Goal: Task Accomplishment & Management: Use online tool/utility

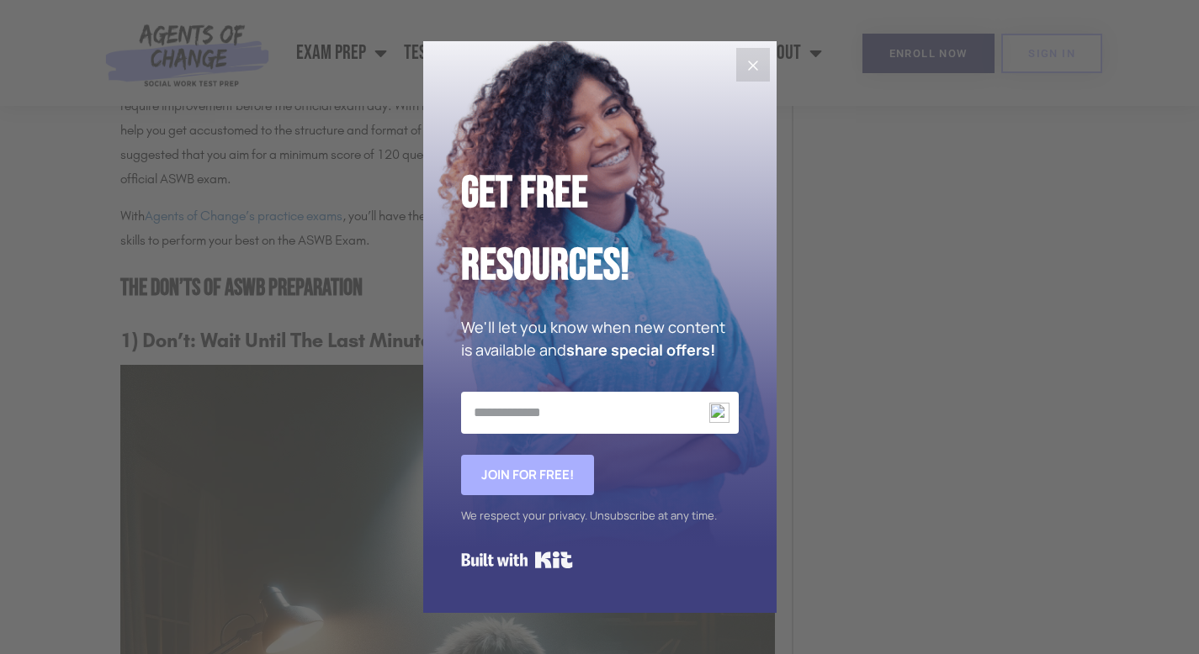
scroll to position [3905, 0]
click at [746, 69] on icon "Close" at bounding box center [753, 66] width 20 height 20
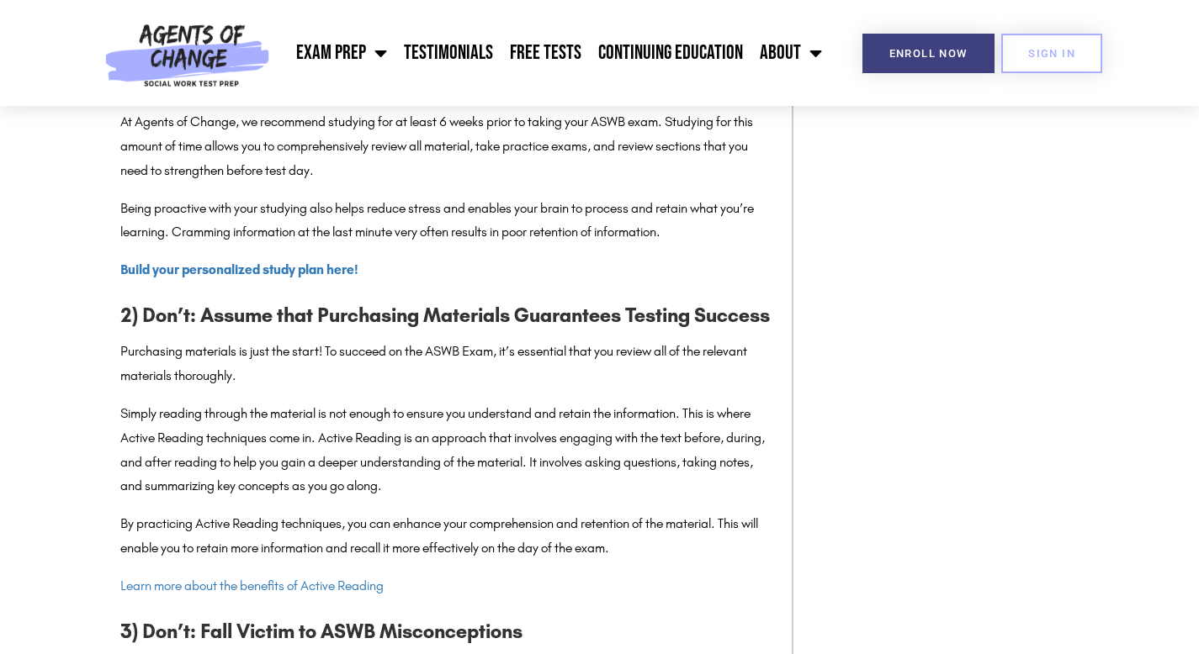
scroll to position [4814, 0]
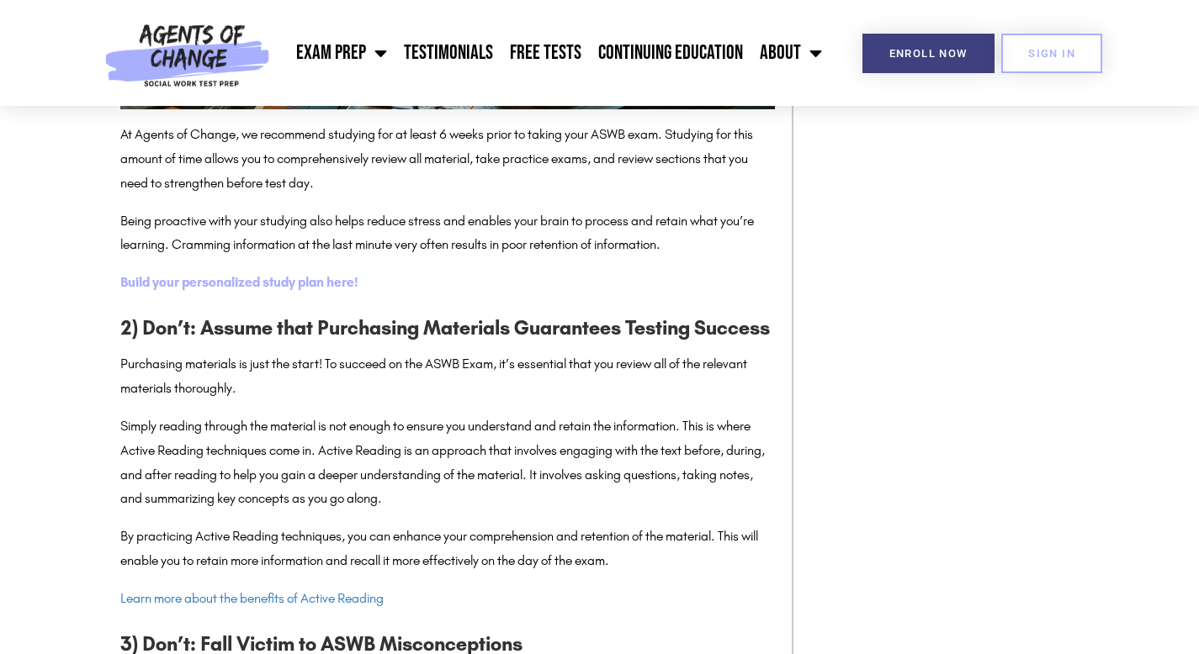
click at [331, 278] on strong "Build your personalized study plan here!" at bounding box center [239, 282] width 238 height 16
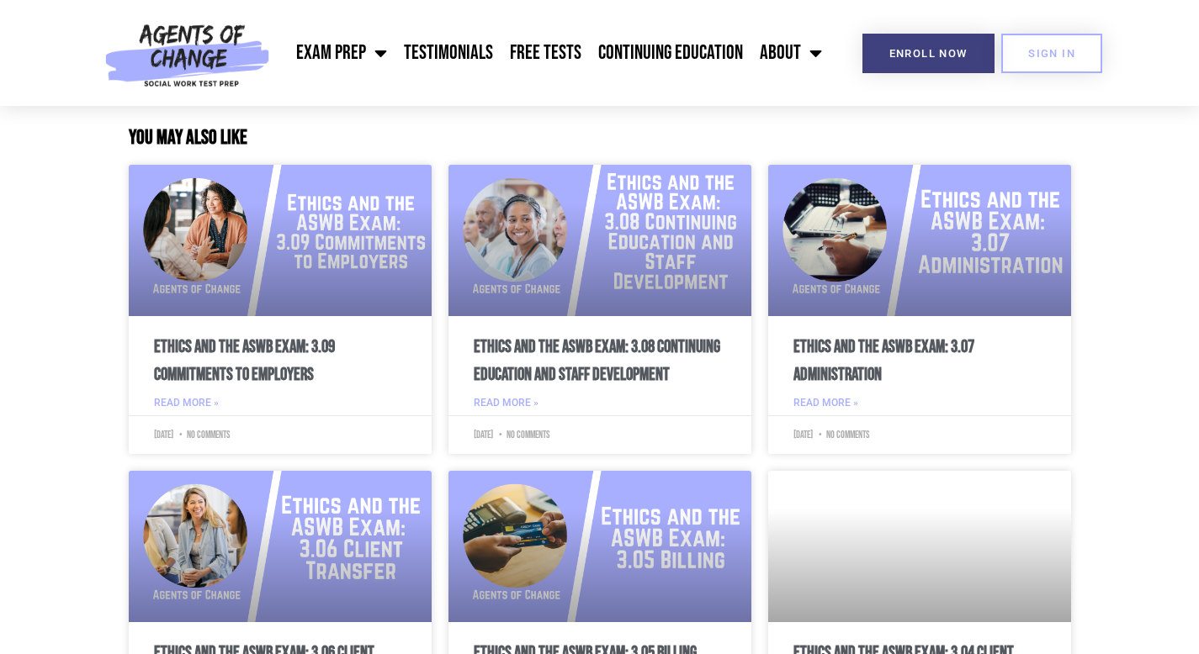
scroll to position [8265, 0]
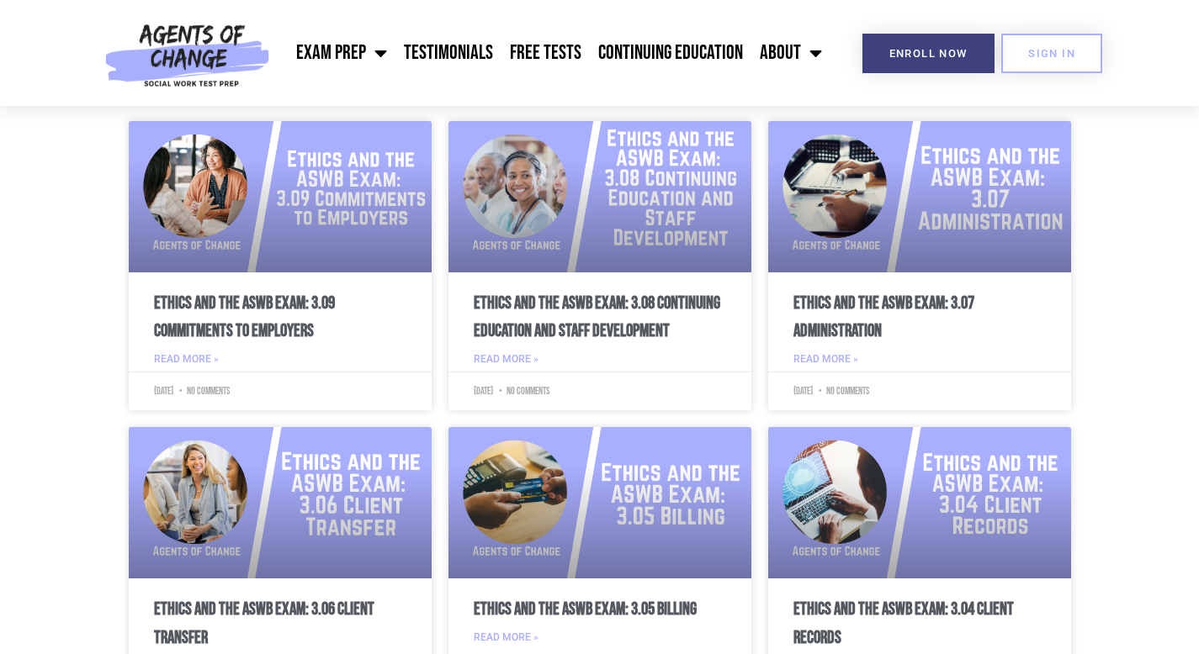
click at [1183, 456] on section "YOU MAY ALSO LIKE Ethics and the ASWB Exam: 3.09 Commitments to Employers Read …" at bounding box center [599, 422] width 1199 height 692
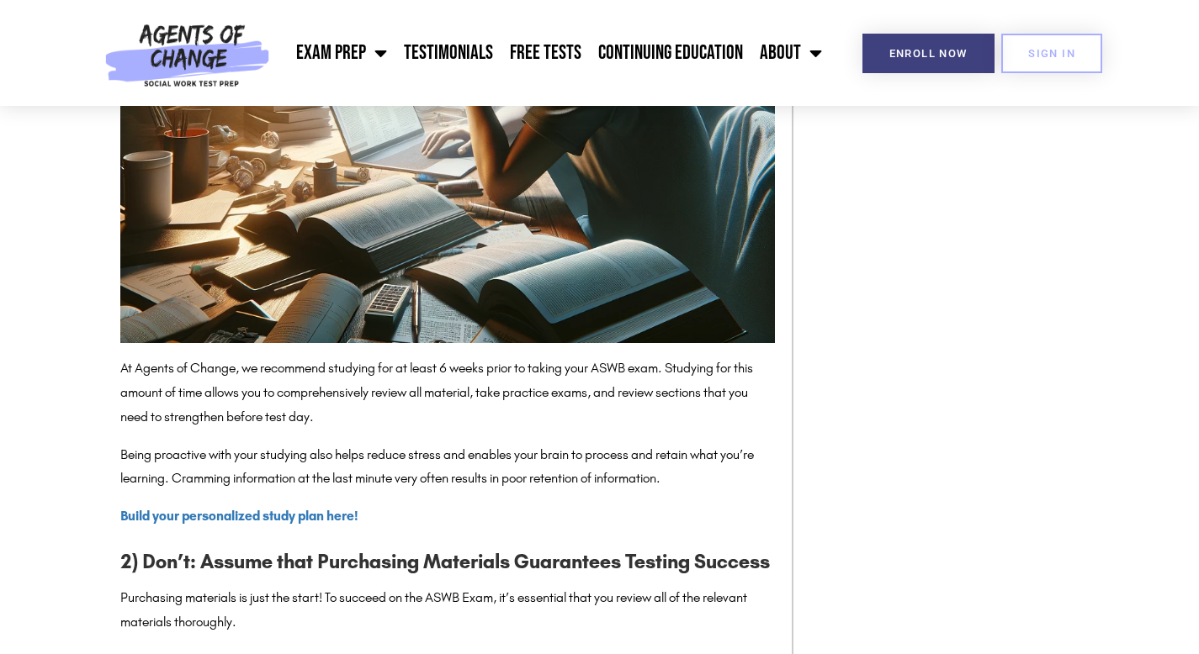
scroll to position [4573, 0]
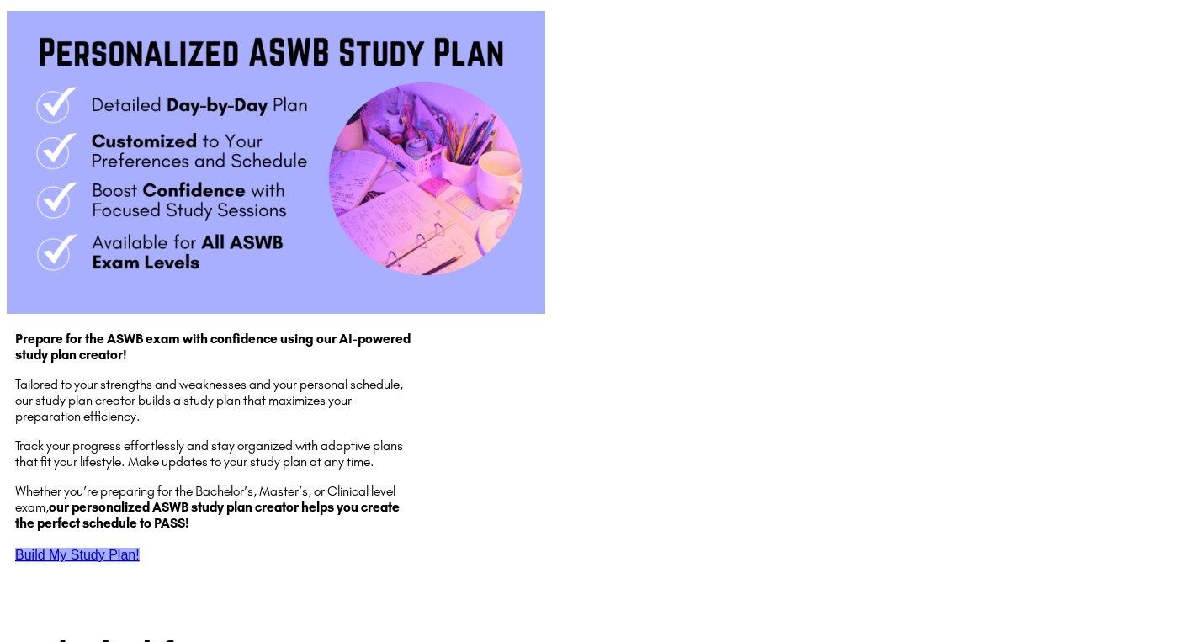
scroll to position [1761, 0]
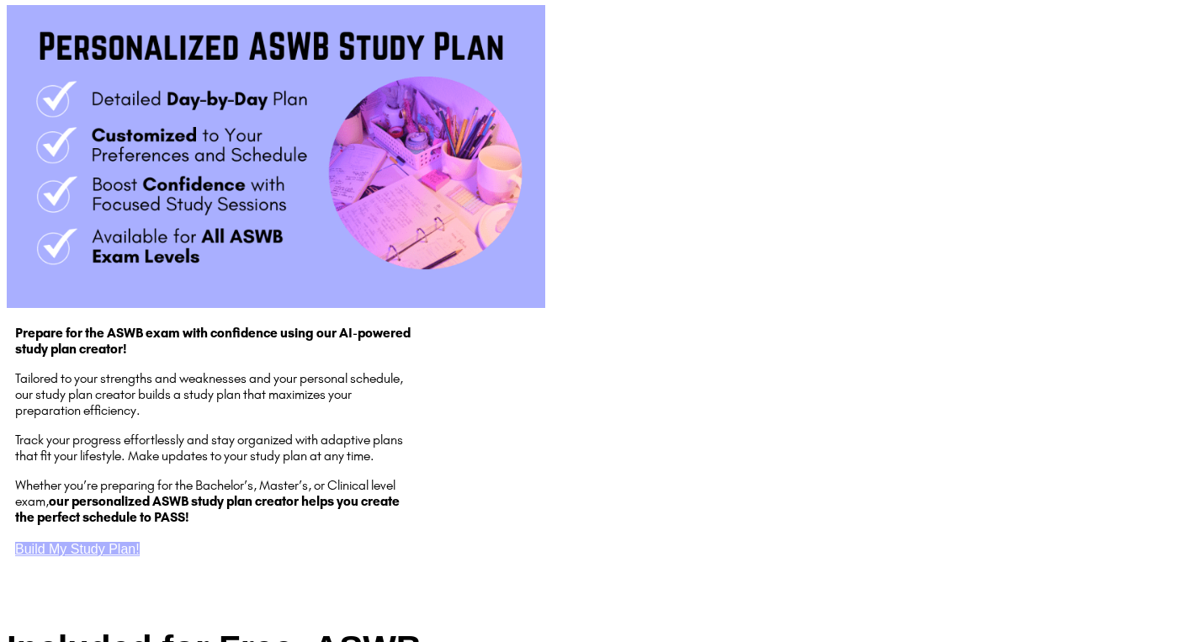
click at [93, 556] on span "Build My Study Plan!" at bounding box center [77, 549] width 124 height 14
